Goal: Transaction & Acquisition: Book appointment/travel/reservation

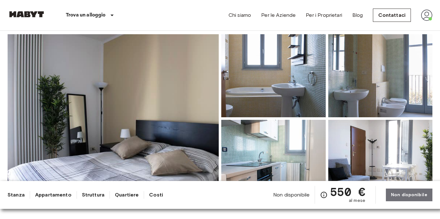
scroll to position [25, 0]
